Goal: Task Accomplishment & Management: Use online tool/utility

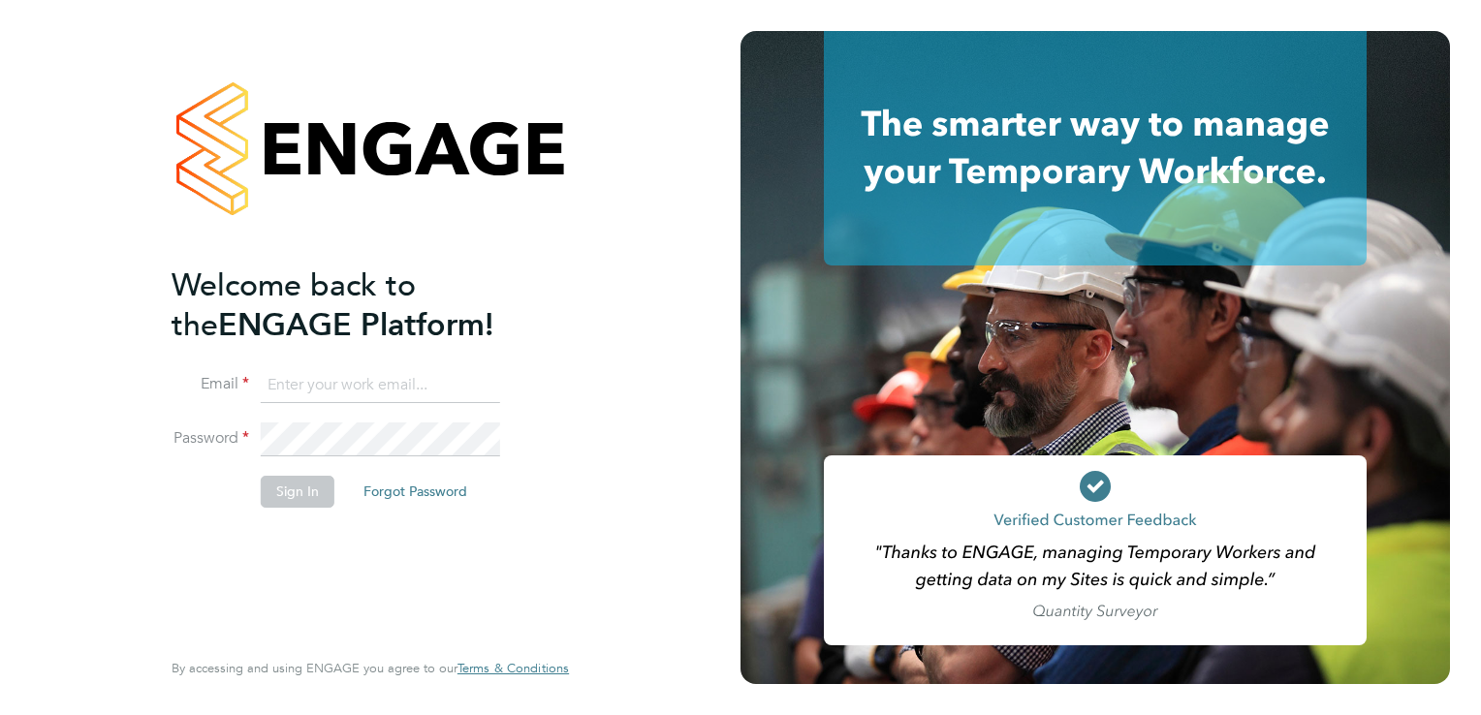
type input "[PERSON_NAME][EMAIL_ADDRESS][PERSON_NAME][DOMAIN_NAME]"
click at [301, 488] on button "Sign In" at bounding box center [298, 491] width 74 height 31
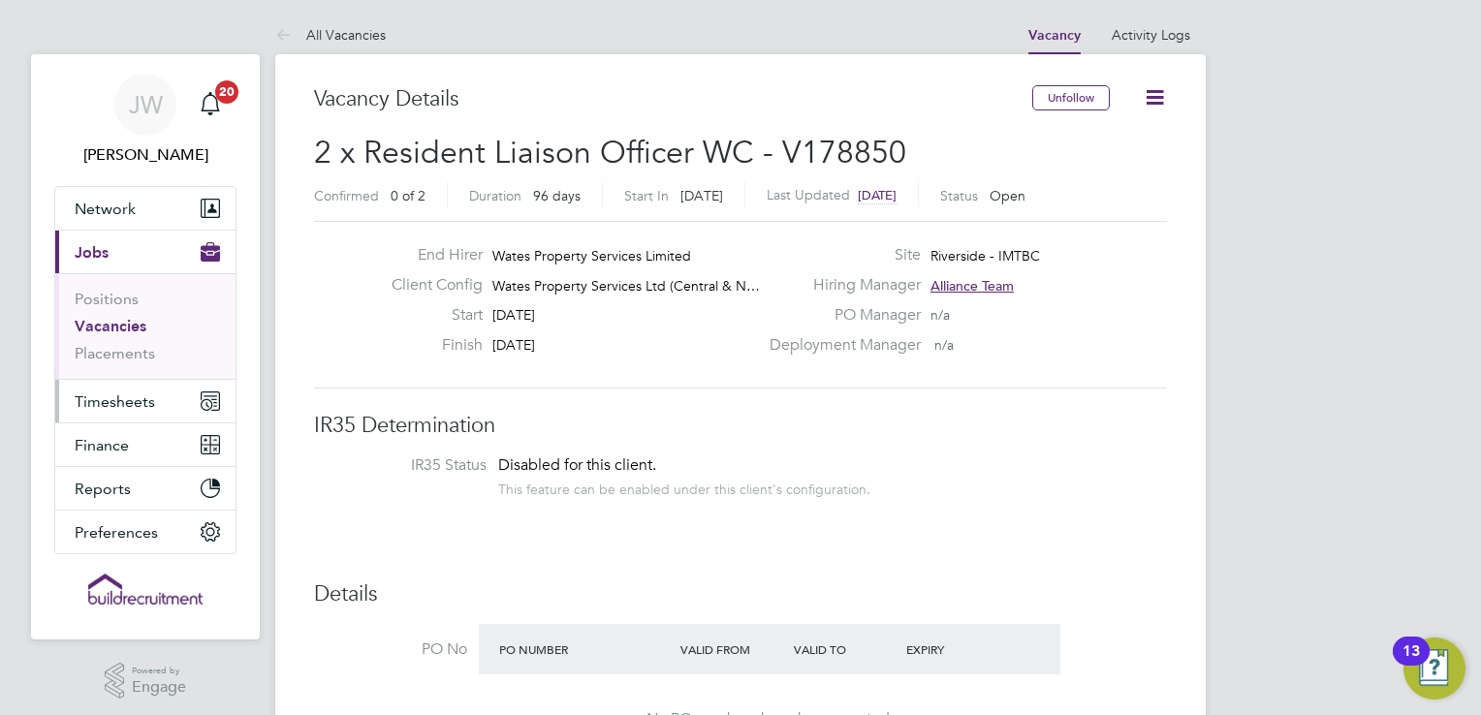
click at [105, 393] on span "Timesheets" at bounding box center [115, 402] width 80 height 18
click at [127, 408] on span "Timesheets" at bounding box center [115, 402] width 80 height 18
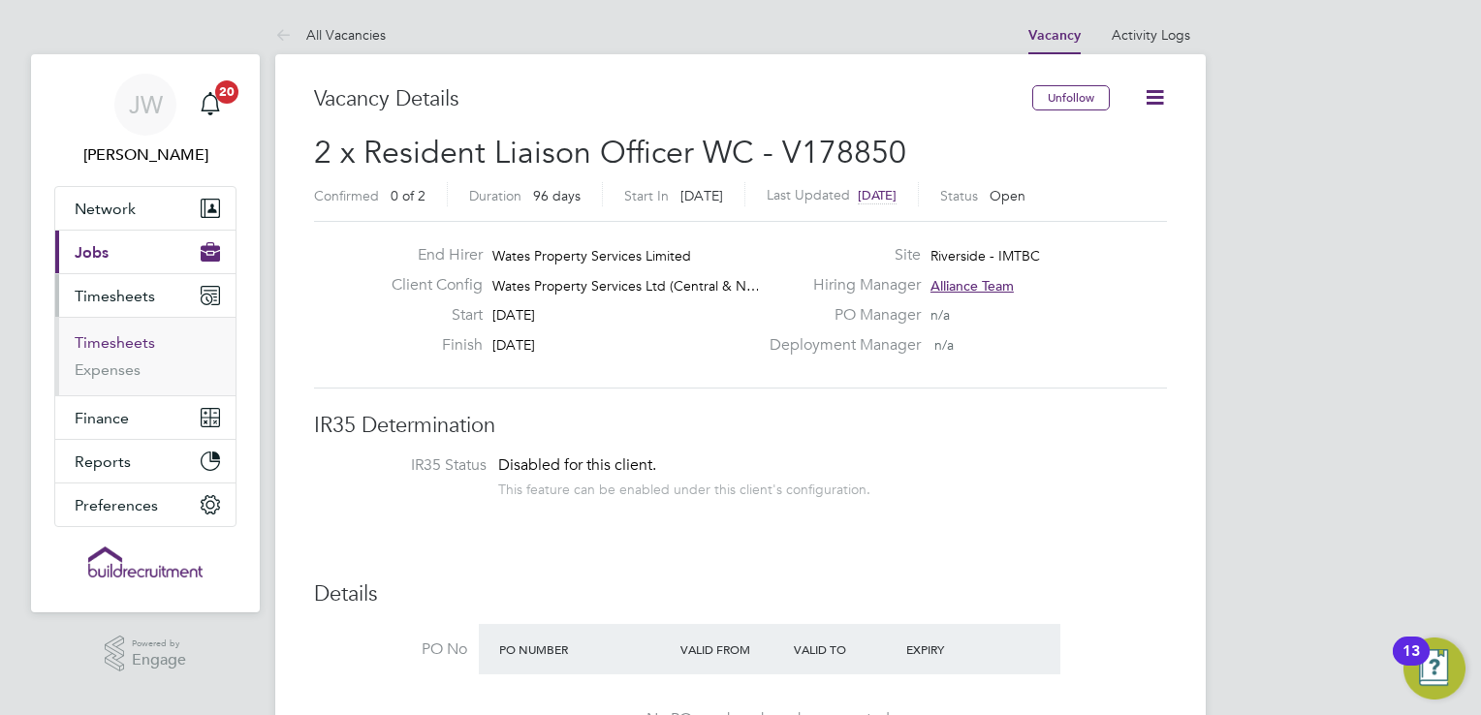
click at [108, 343] on link "Timesheets" at bounding box center [115, 342] width 80 height 18
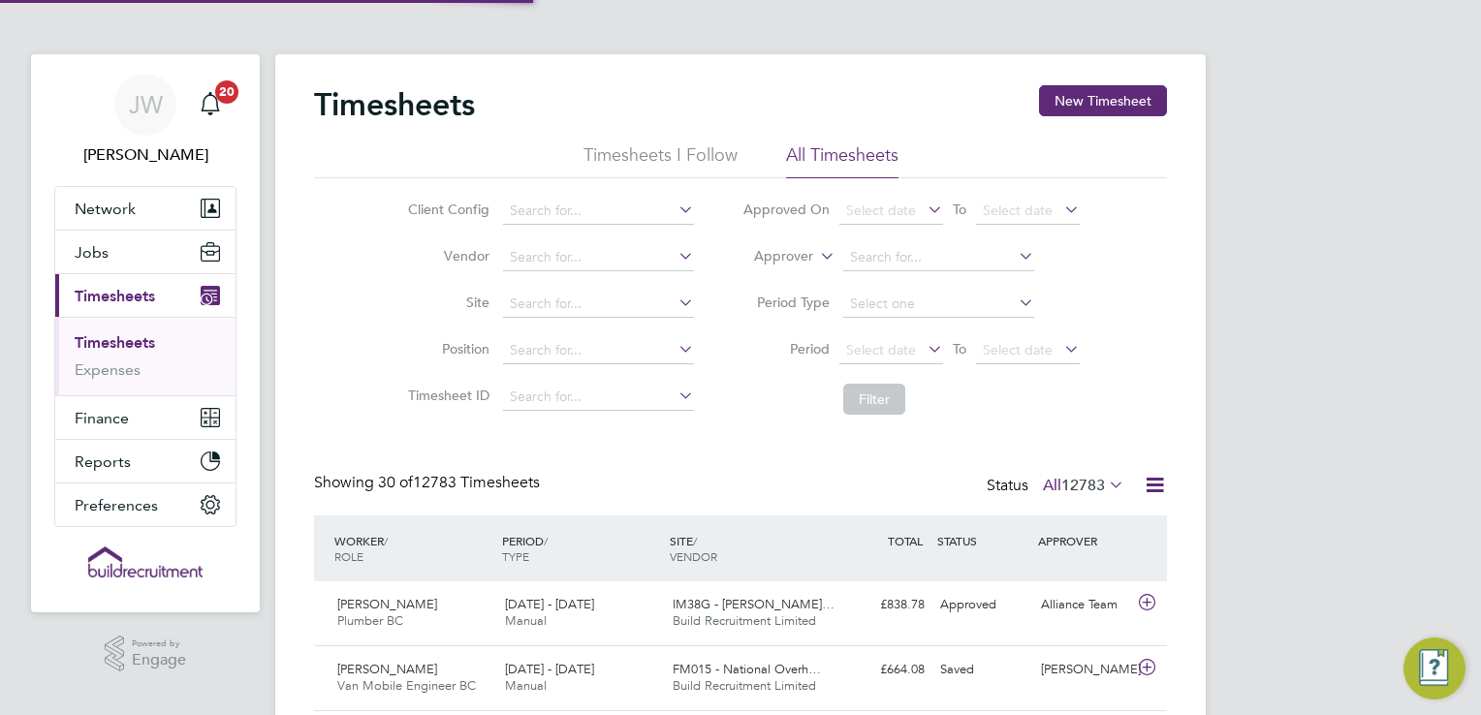
scroll to position [48, 169]
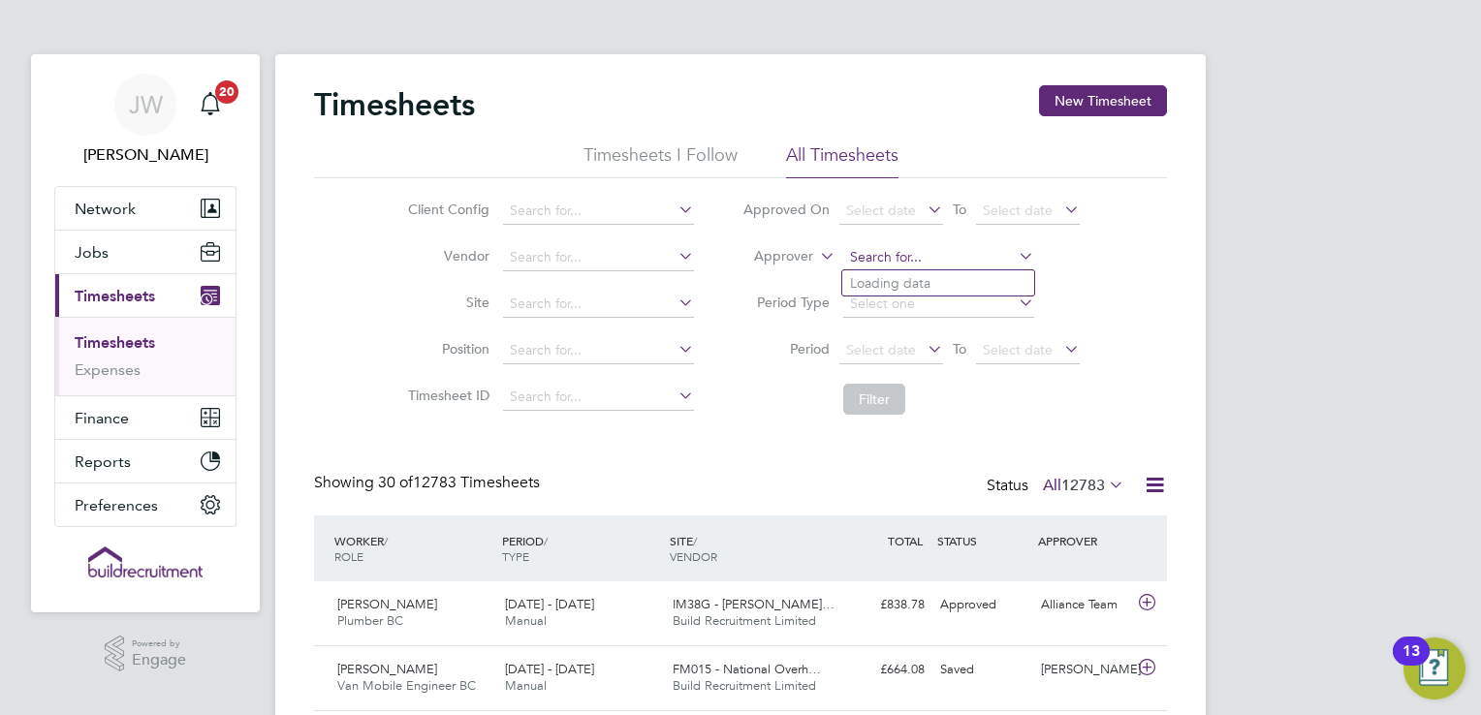
click at [848, 253] on input at bounding box center [938, 257] width 191 height 27
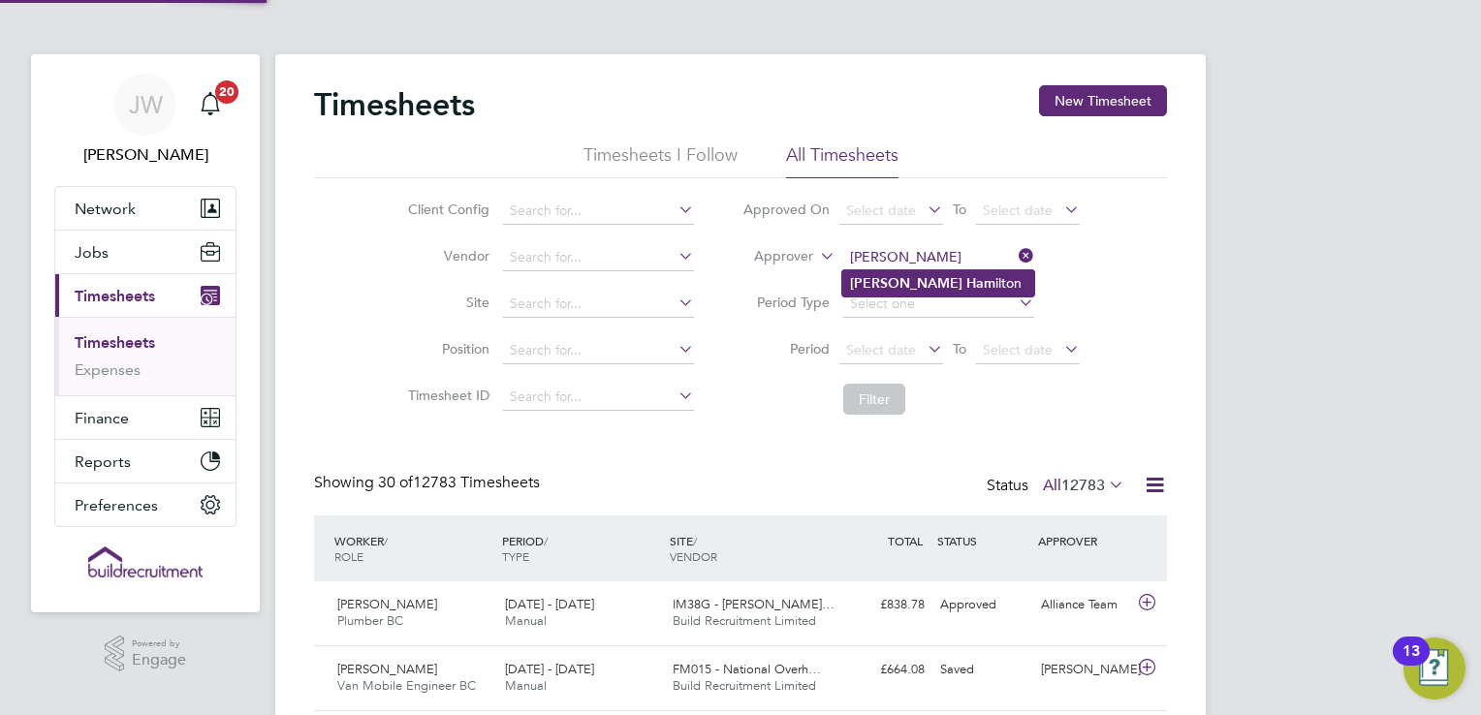
click at [967, 282] on b "Ham" at bounding box center [981, 283] width 29 height 16
type input "James Hamilton"
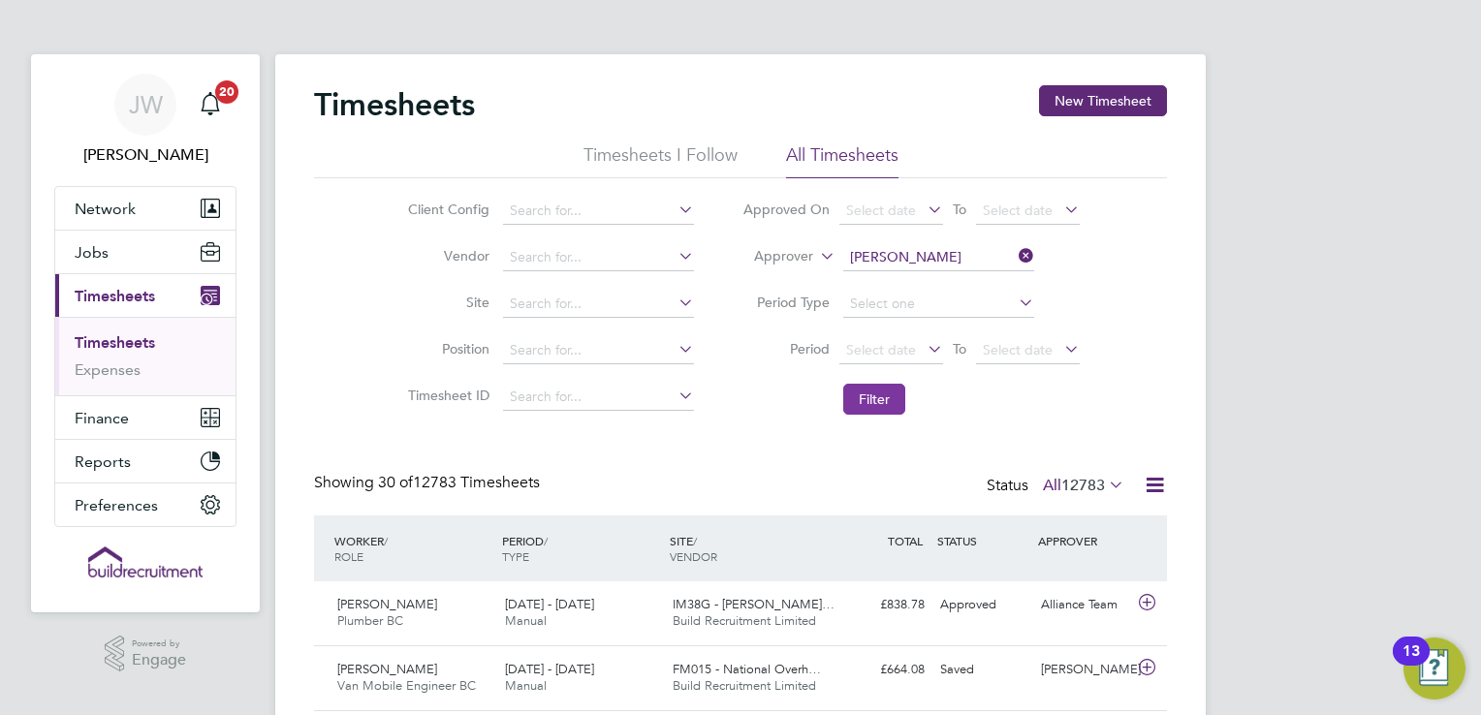
click at [880, 406] on button "Filter" at bounding box center [874, 399] width 62 height 31
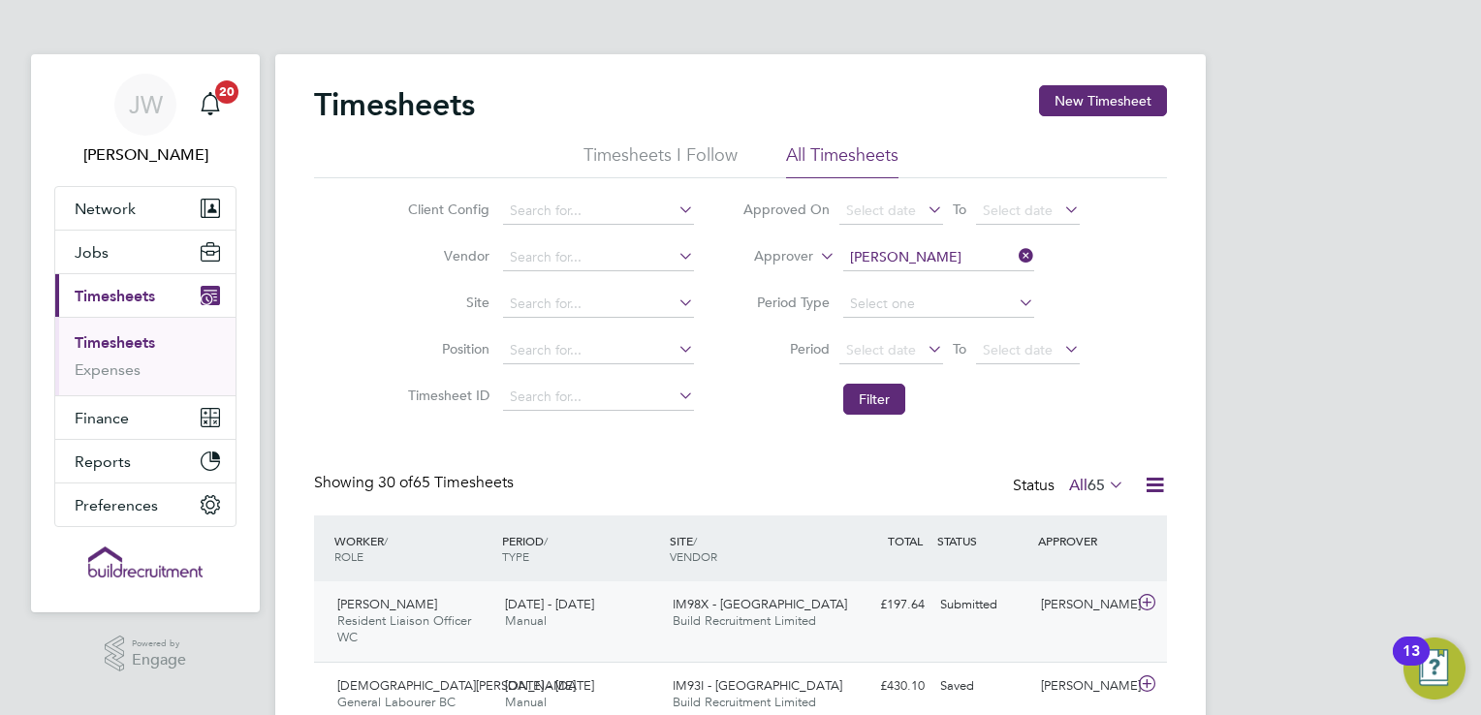
click at [597, 617] on div "16 - 22 Aug 2025 Manual" at bounding box center [581, 613] width 168 height 48
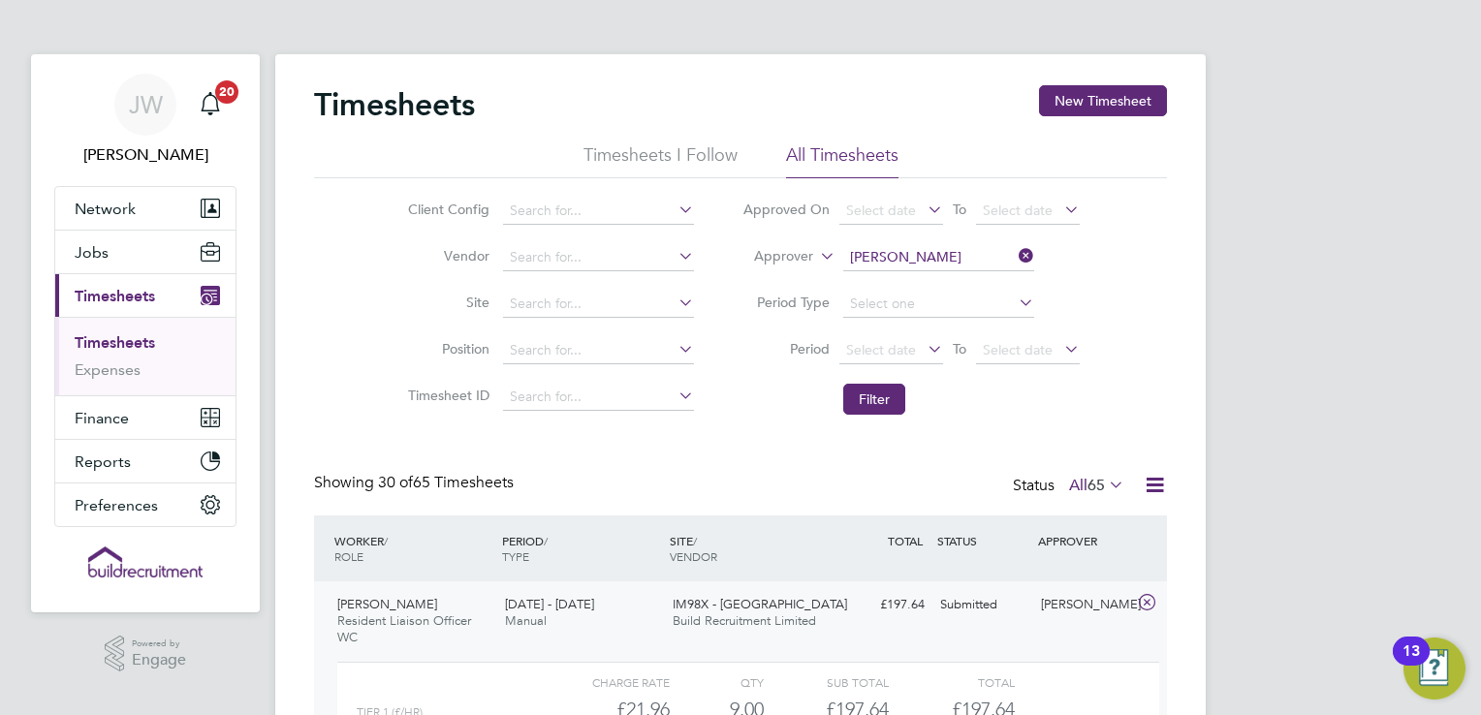
click at [597, 617] on div "16 - 22 Aug 2025 Manual" at bounding box center [581, 613] width 168 height 48
